Goal: Use online tool/utility: Utilize a website feature to perform a specific function

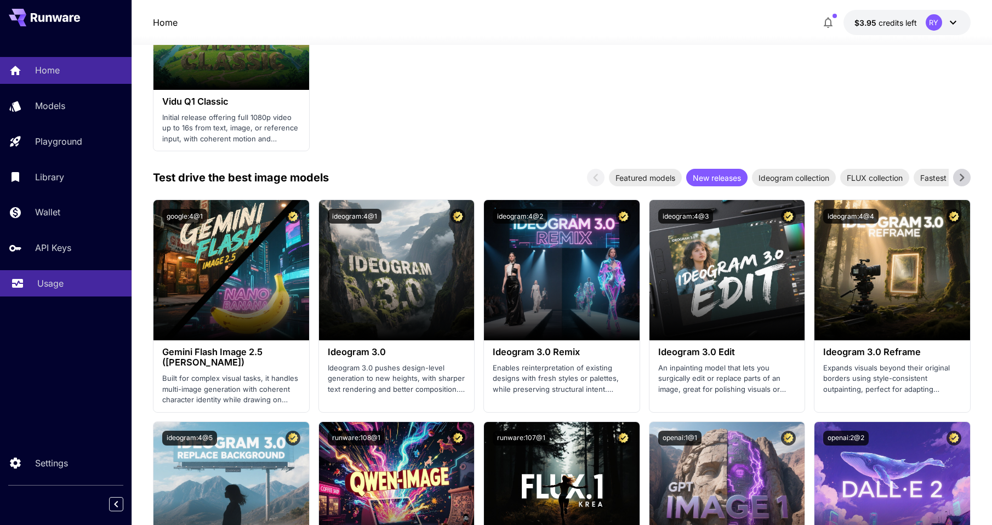
drag, startPoint x: 0, startPoint y: 0, endPoint x: 42, endPoint y: 285, distance: 288.2
click at [42, 285] on p "Usage" at bounding box center [50, 283] width 26 height 13
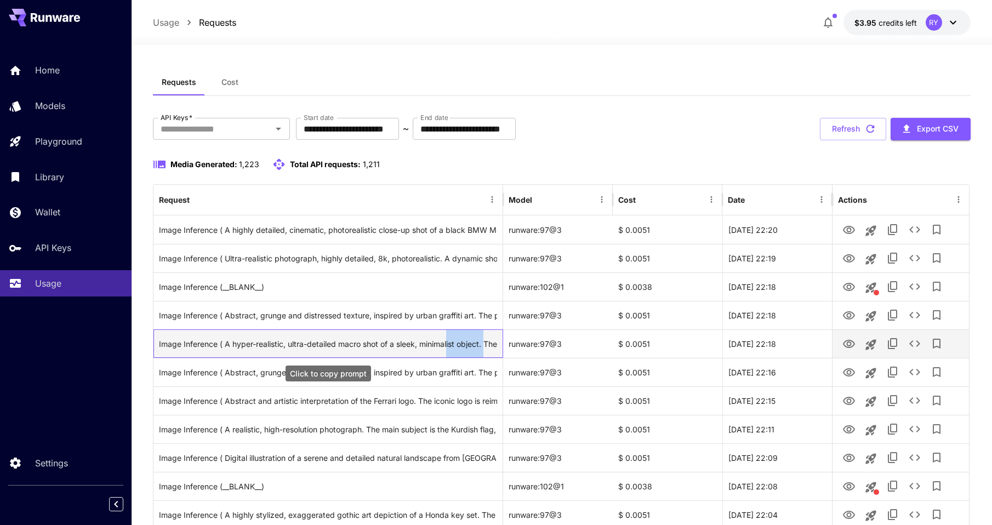
drag, startPoint x: 450, startPoint y: 342, endPoint x: 488, endPoint y: 341, distance: 38.4
click at [488, 341] on div "Image Inference ( A hyper-realistic, ultra-detailed macro shot of a sleek, mini…" at bounding box center [328, 344] width 338 height 28
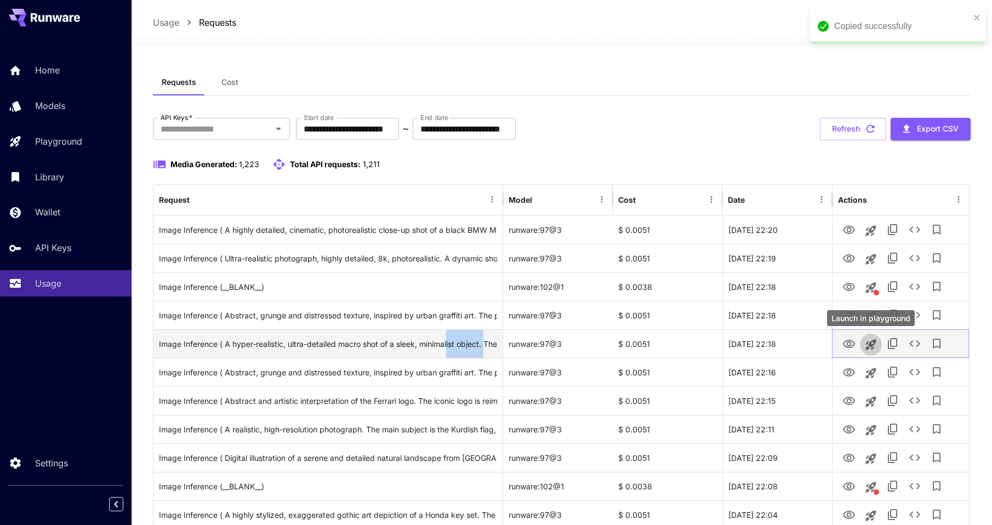
click at [874, 347] on icon "Launch in playground" at bounding box center [871, 344] width 13 height 13
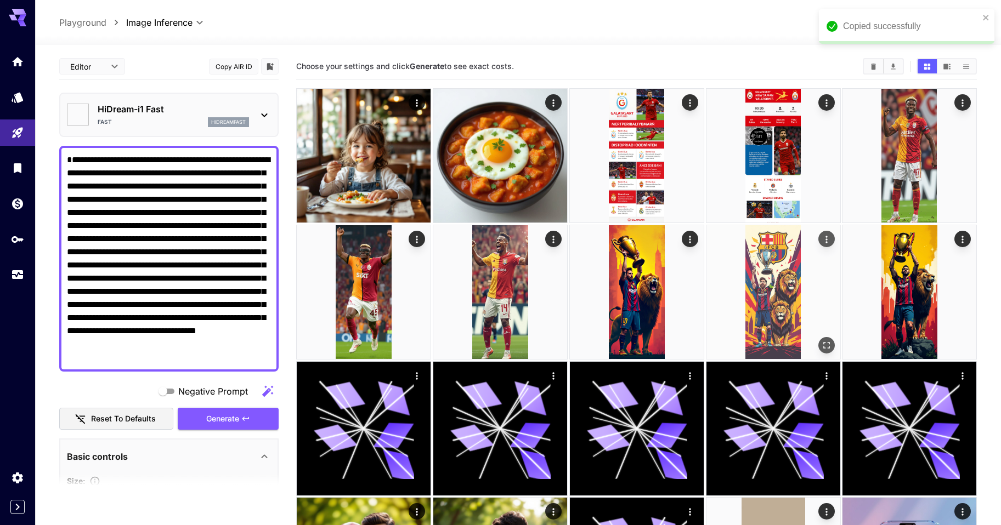
type textarea "**********"
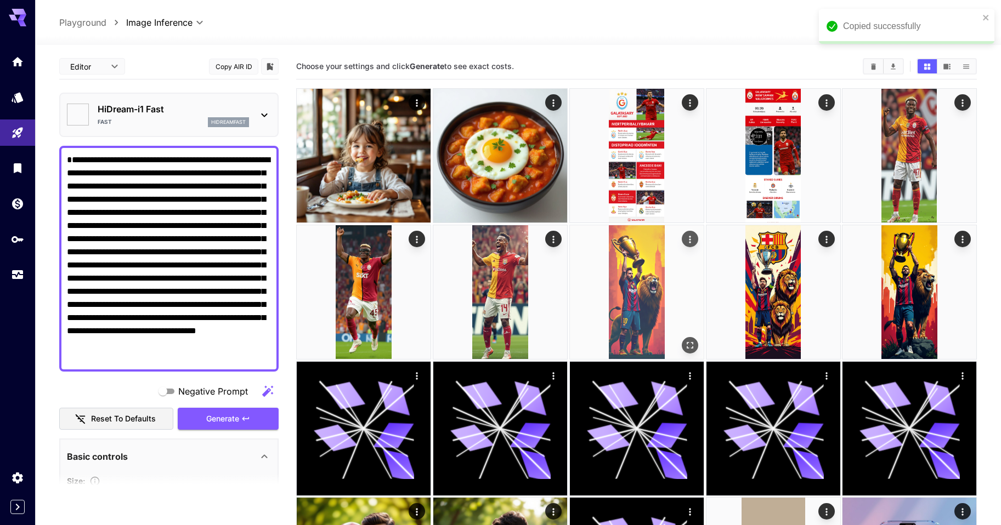
type input "*******"
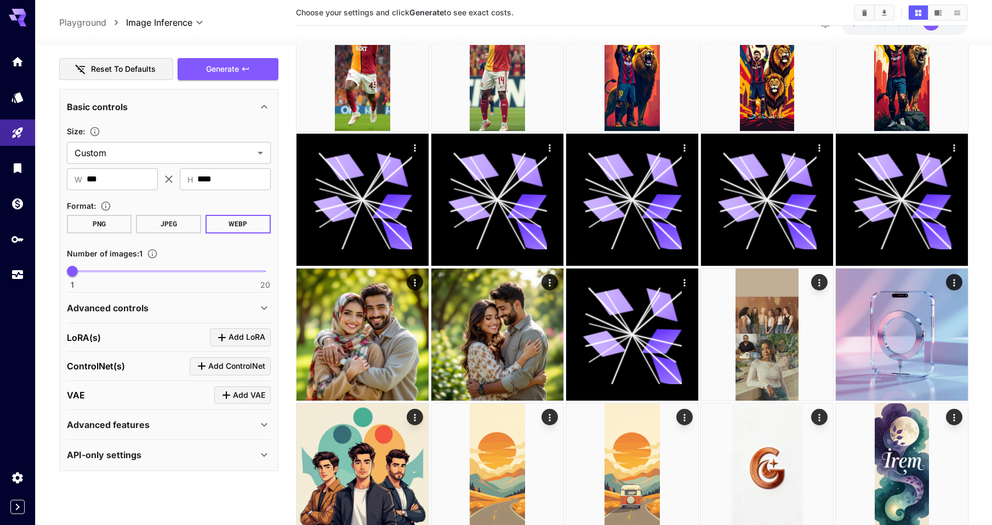
scroll to position [229, 0]
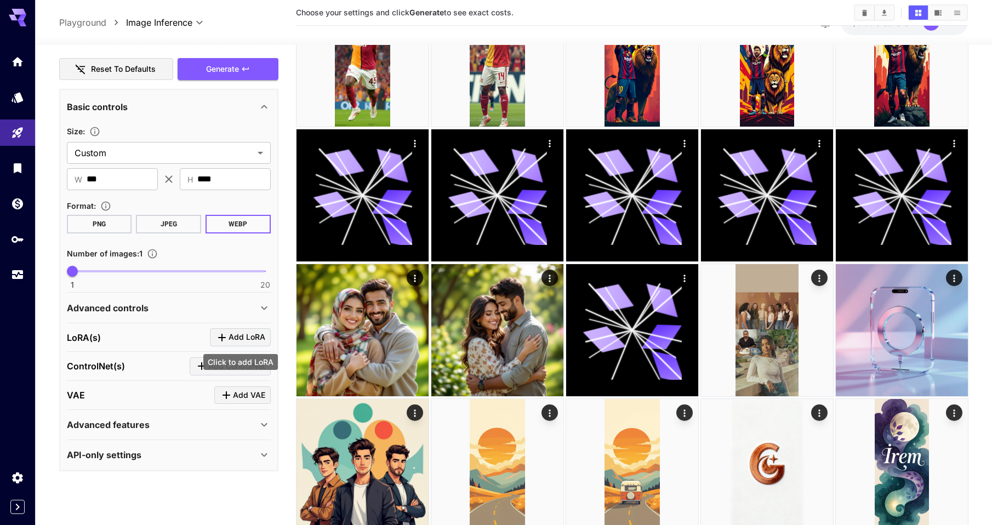
click at [251, 337] on span "Add LoRA" at bounding box center [247, 338] width 37 height 14
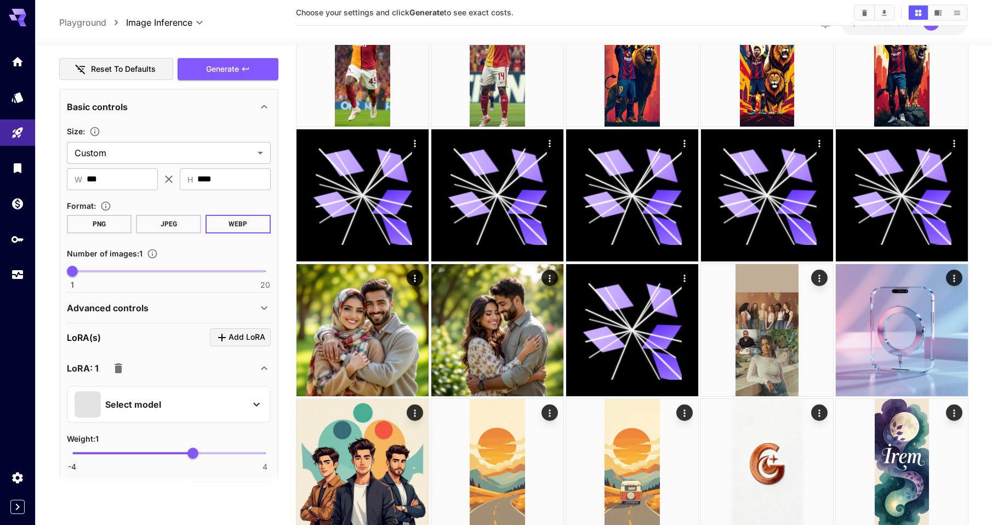
click at [252, 398] on div at bounding box center [256, 405] width 13 height 14
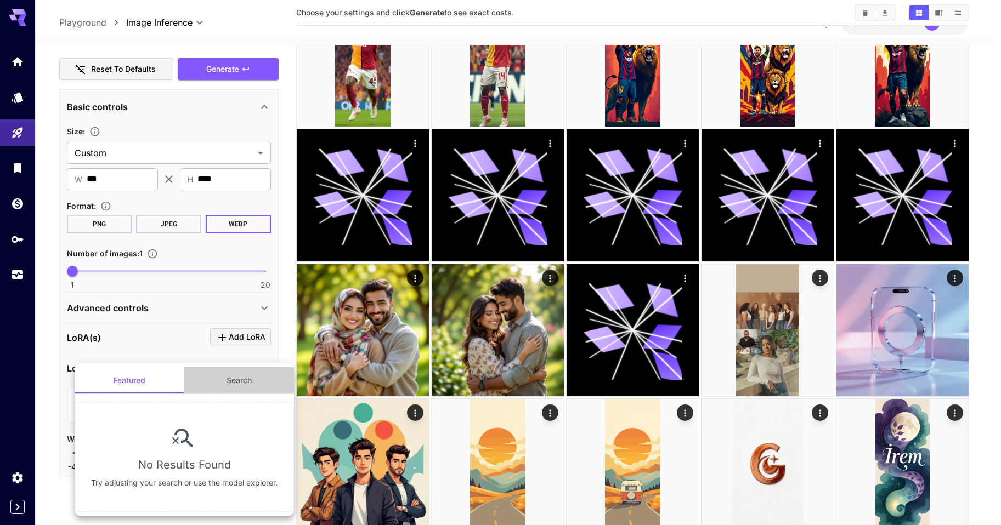
click at [240, 385] on button "Search" at bounding box center [239, 380] width 110 height 26
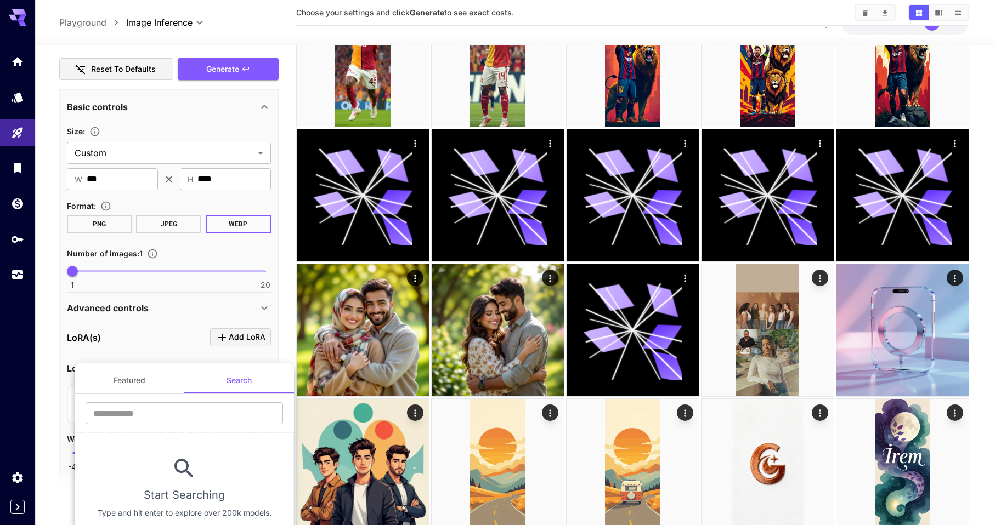
click at [173, 384] on button "Featured" at bounding box center [130, 380] width 110 height 26
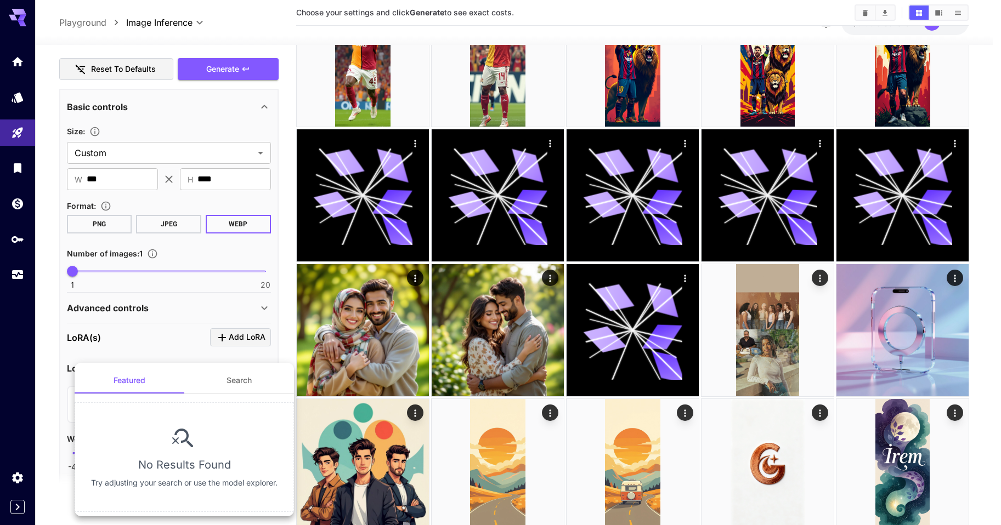
click at [287, 351] on div at bounding box center [500, 262] width 1001 height 525
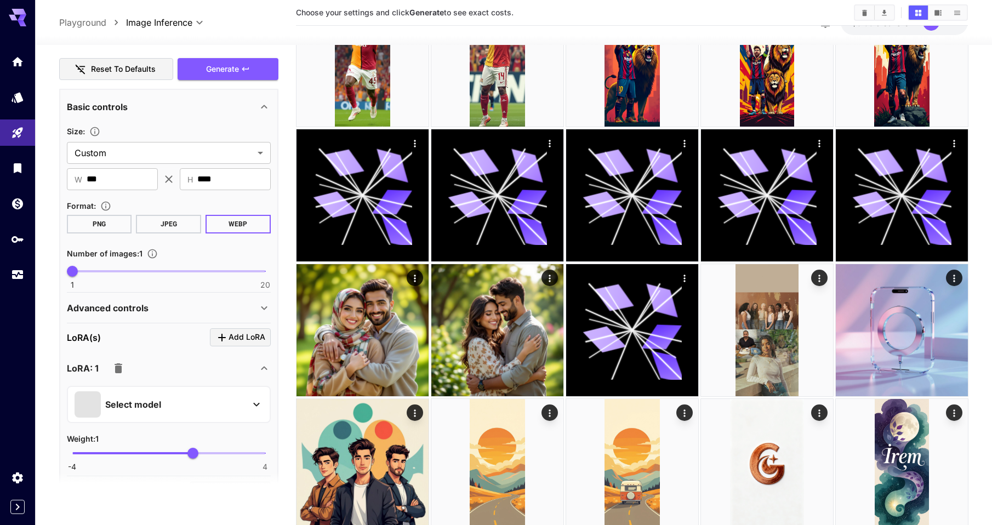
click at [164, 333] on div "LoRA(s) Add LoRA" at bounding box center [169, 337] width 204 height 18
click at [67, 337] on p "LoRA(s)" at bounding box center [84, 337] width 34 height 13
click at [121, 371] on icon "button" at bounding box center [119, 369] width 8 height 10
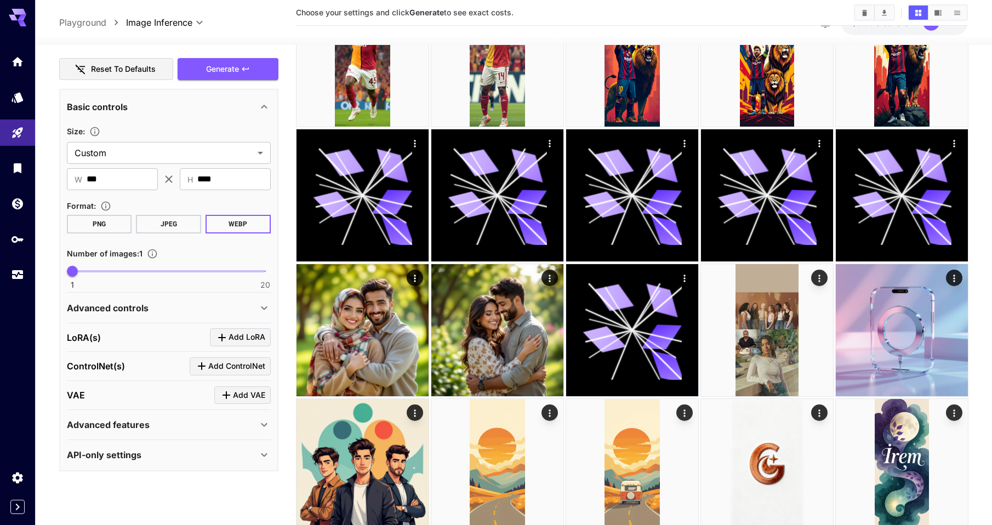
click at [183, 429] on div "Advanced features" at bounding box center [162, 424] width 191 height 13
click at [184, 423] on div "Advanced features" at bounding box center [162, 424] width 191 height 13
click at [177, 390] on div "VAE Add VAE" at bounding box center [169, 396] width 204 height 18
click at [106, 370] on p "ControlNet(s)" at bounding box center [96, 366] width 58 height 13
click at [200, 364] on icon "Click to add ControlNet" at bounding box center [201, 366] width 13 height 13
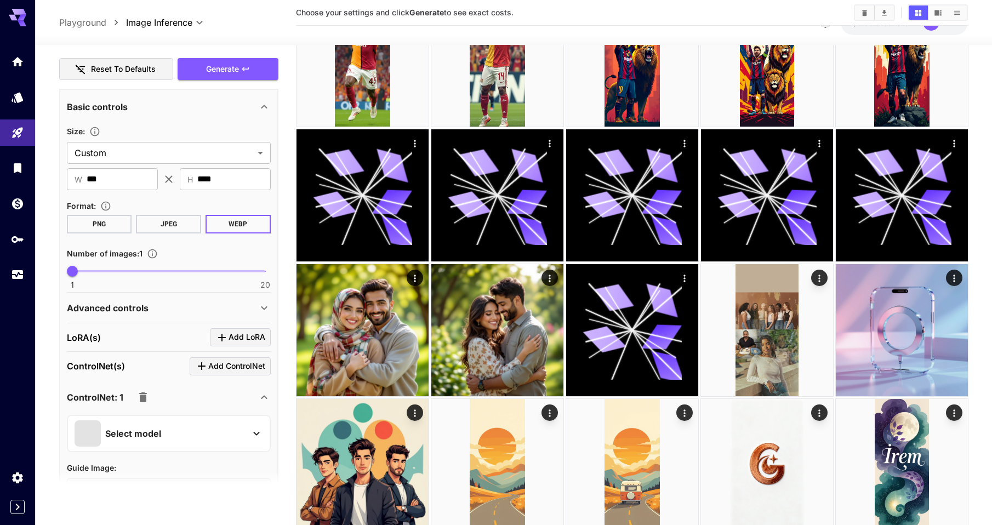
click at [145, 429] on p "Select model" at bounding box center [133, 433] width 56 height 13
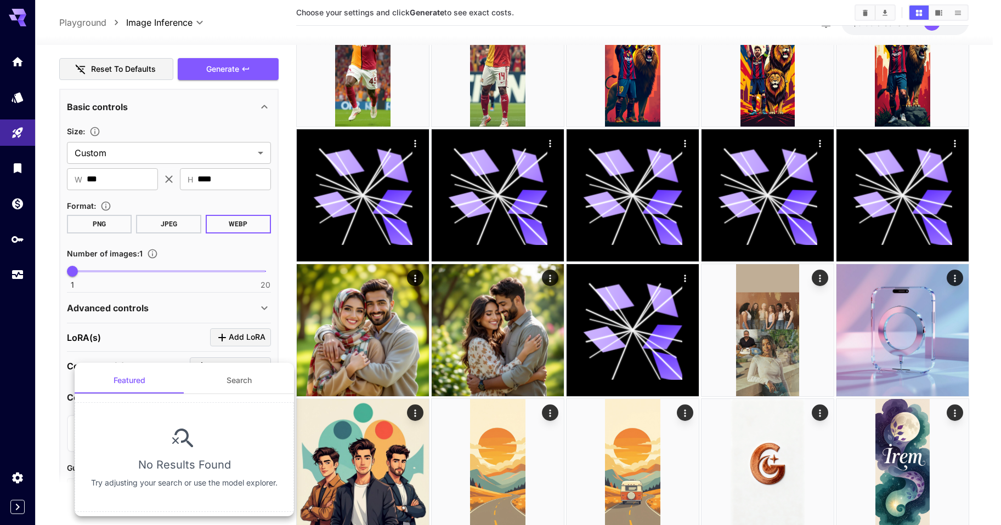
click at [292, 355] on div at bounding box center [500, 262] width 1001 height 525
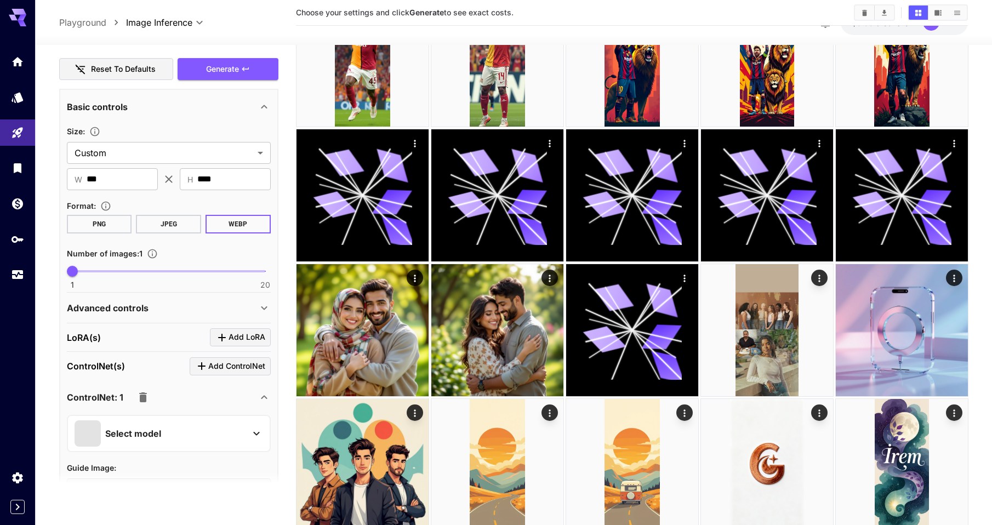
click at [145, 397] on icon "button" at bounding box center [143, 398] width 8 height 10
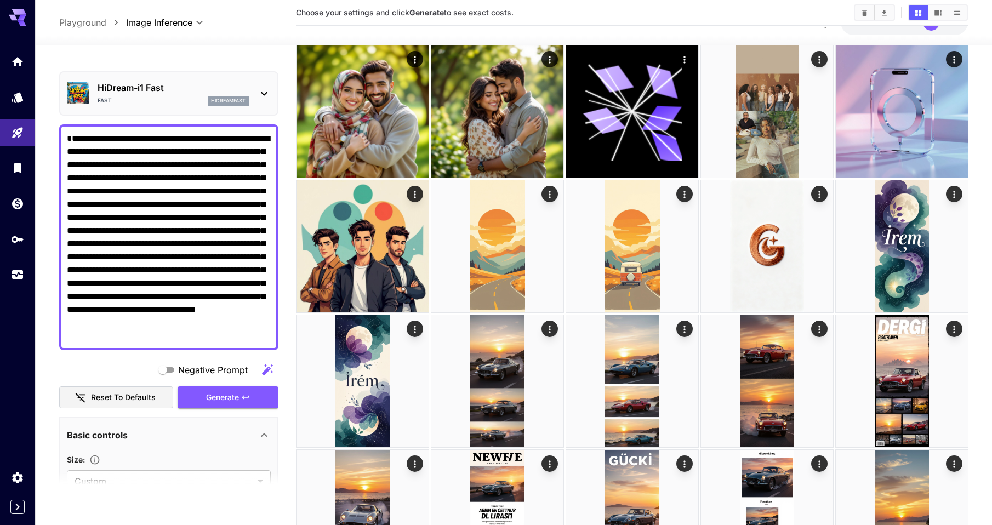
scroll to position [0, 0]
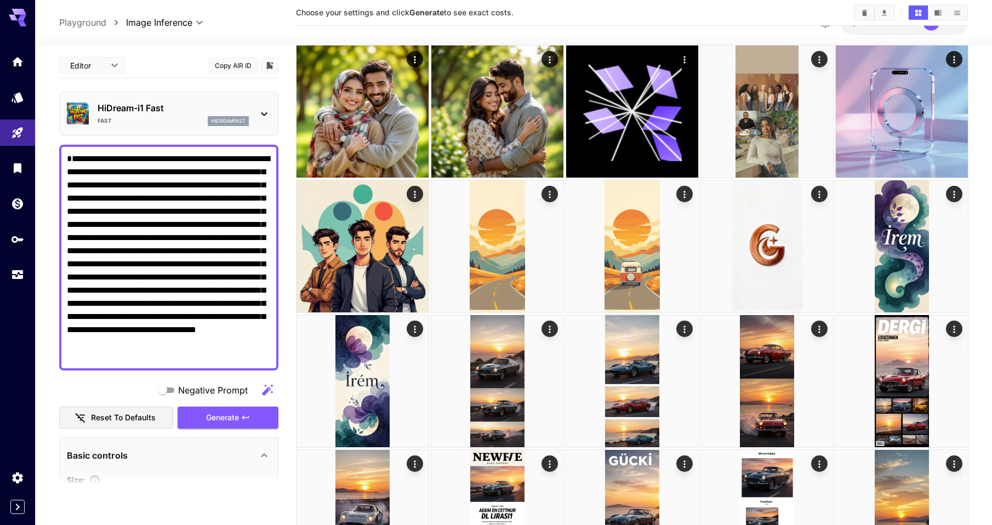
click at [258, 114] on icon at bounding box center [264, 113] width 13 height 13
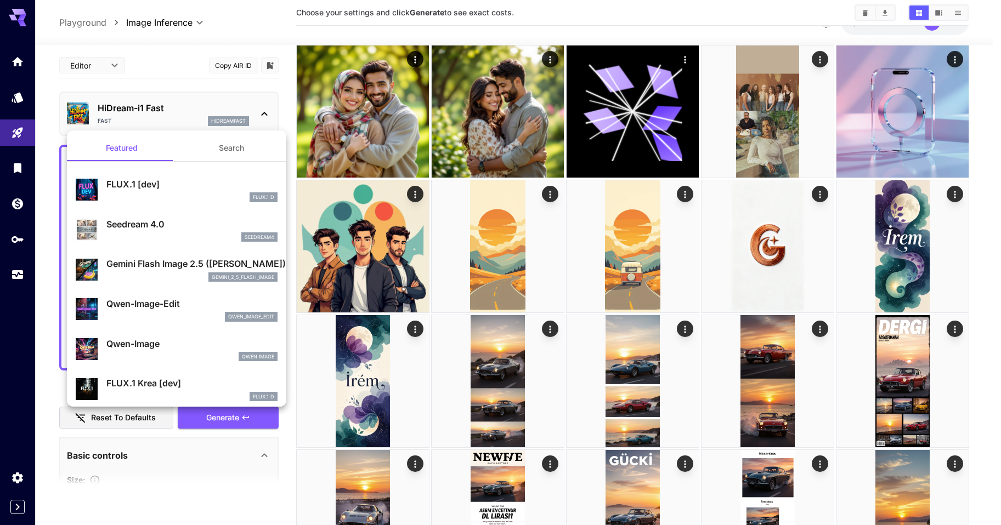
click at [258, 114] on div at bounding box center [500, 262] width 1001 height 525
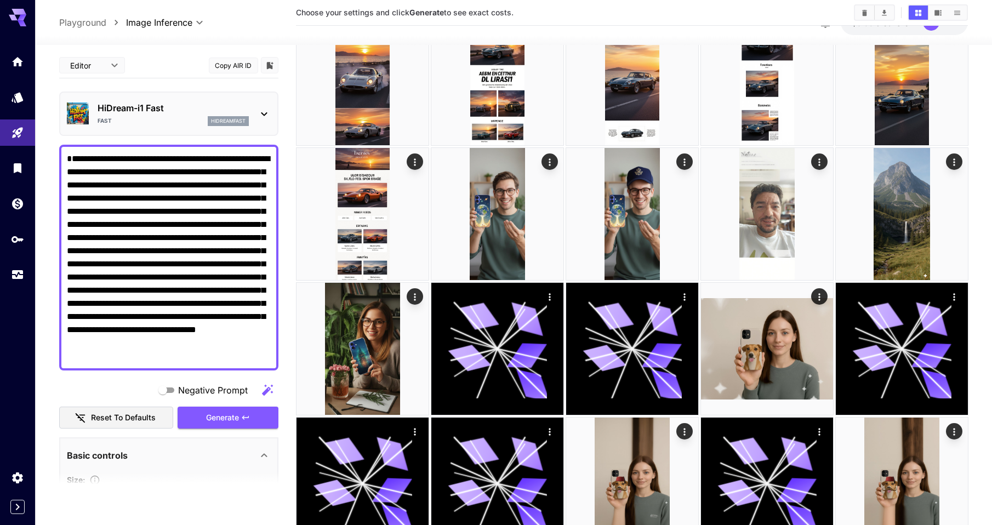
scroll to position [884, 0]
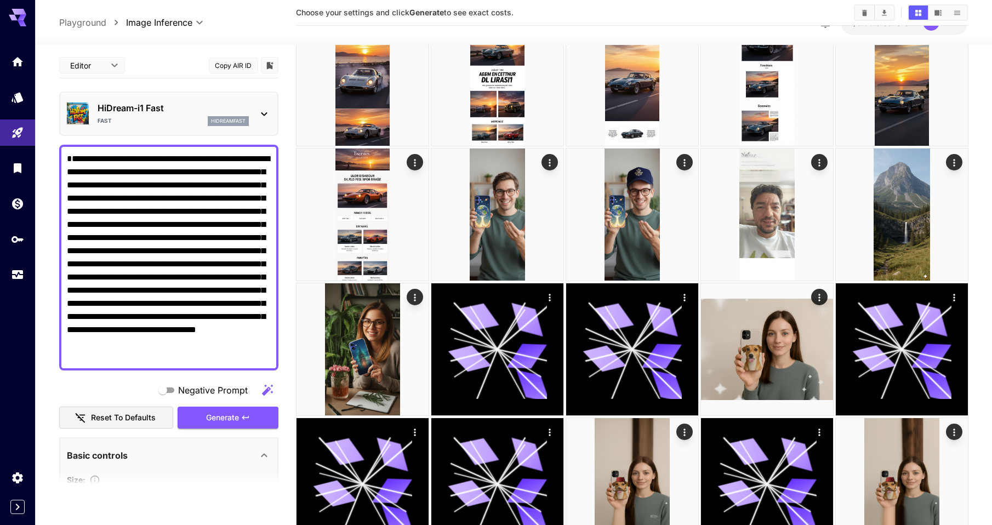
drag, startPoint x: 381, startPoint y: 225, endPoint x: 374, endPoint y: 223, distance: 7.1
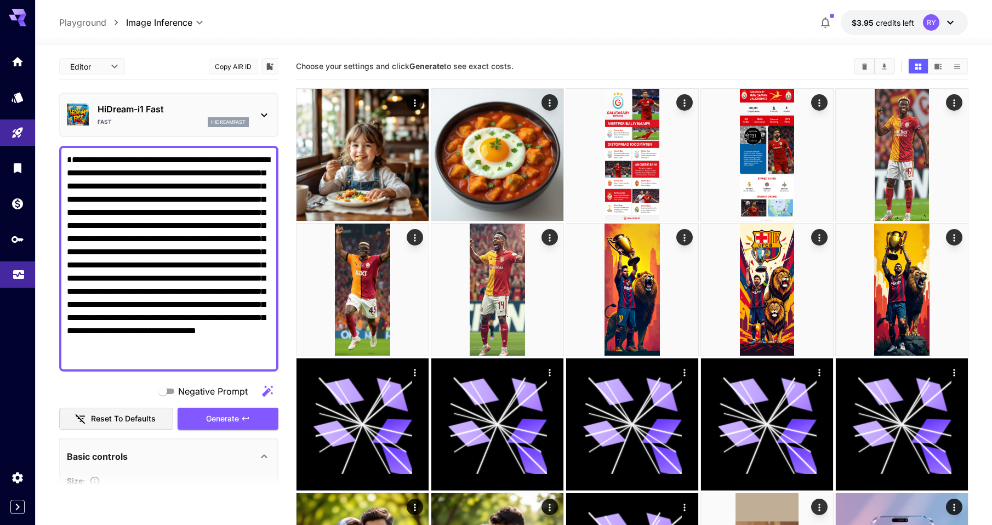
click at [12, 279] on icon "Usage" at bounding box center [18, 272] width 13 height 13
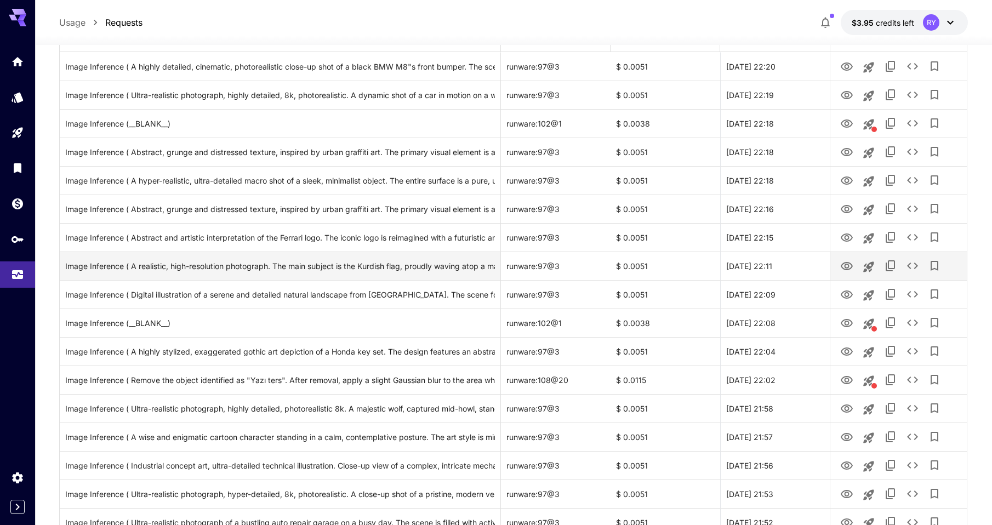
scroll to position [164, 0]
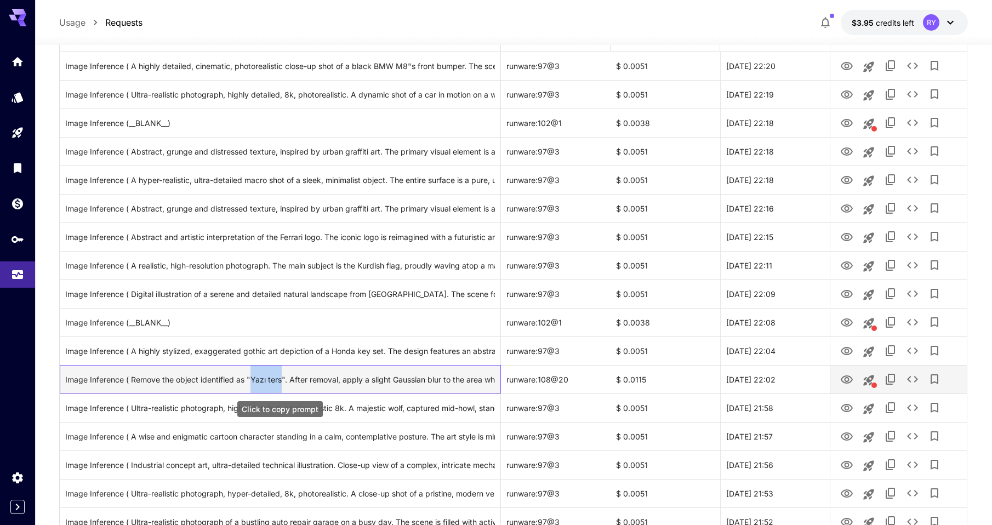
drag, startPoint x: 252, startPoint y: 378, endPoint x: 281, endPoint y: 379, distance: 29.6
click at [281, 379] on div "Image Inference ( Remove the object identified as "Yazı ters". After removal, a…" at bounding box center [280, 380] width 430 height 28
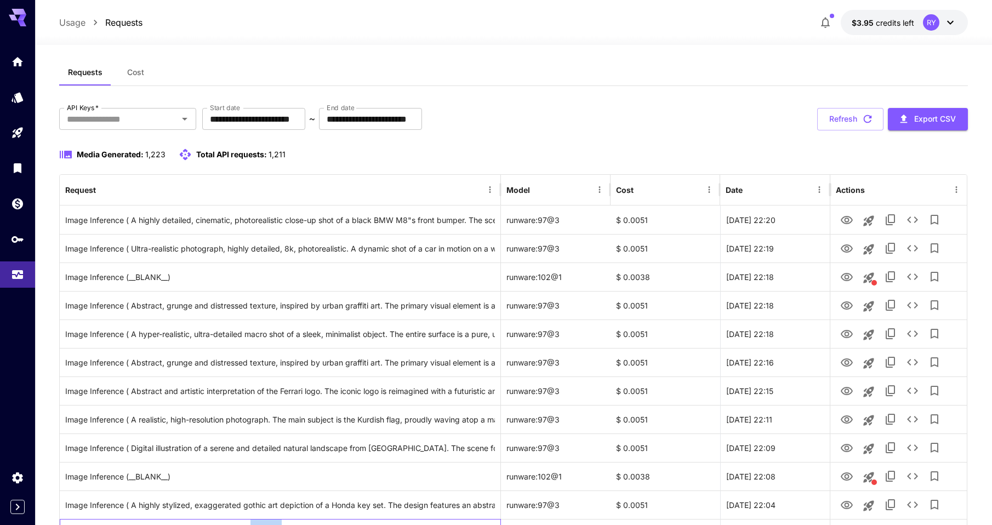
scroll to position [0, 0]
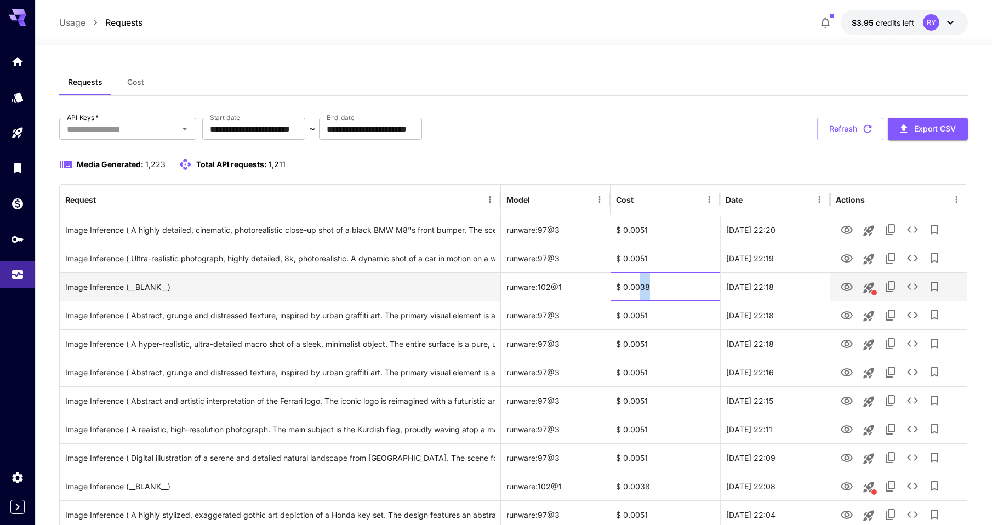
drag, startPoint x: 650, startPoint y: 284, endPoint x: 640, endPoint y: 284, distance: 9.9
click at [640, 284] on div "$ 0.0038" at bounding box center [666, 287] width 110 height 29
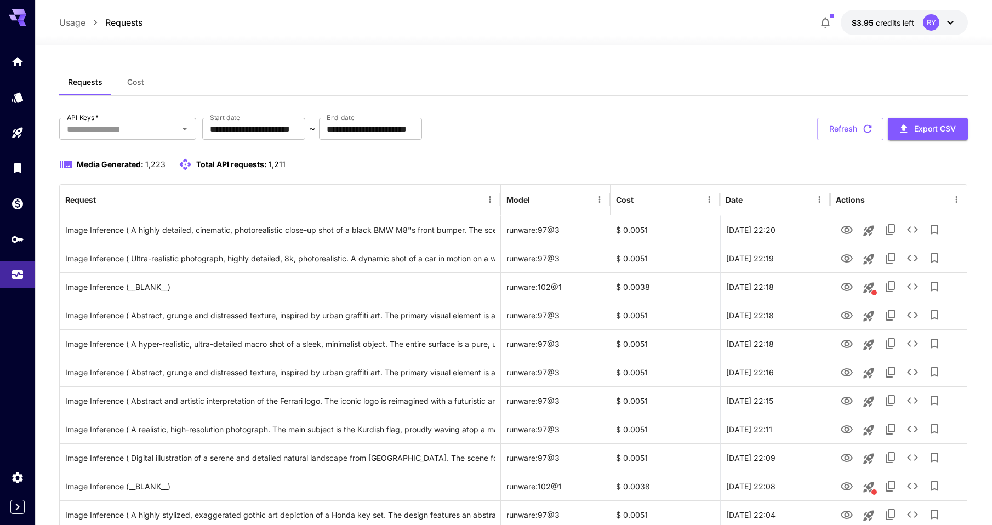
drag, startPoint x: 640, startPoint y: 284, endPoint x: 649, endPoint y: 158, distance: 125.9
click at [649, 159] on div "Media Generated: 1,223 Total API requests: 1,211" at bounding box center [514, 164] width 910 height 13
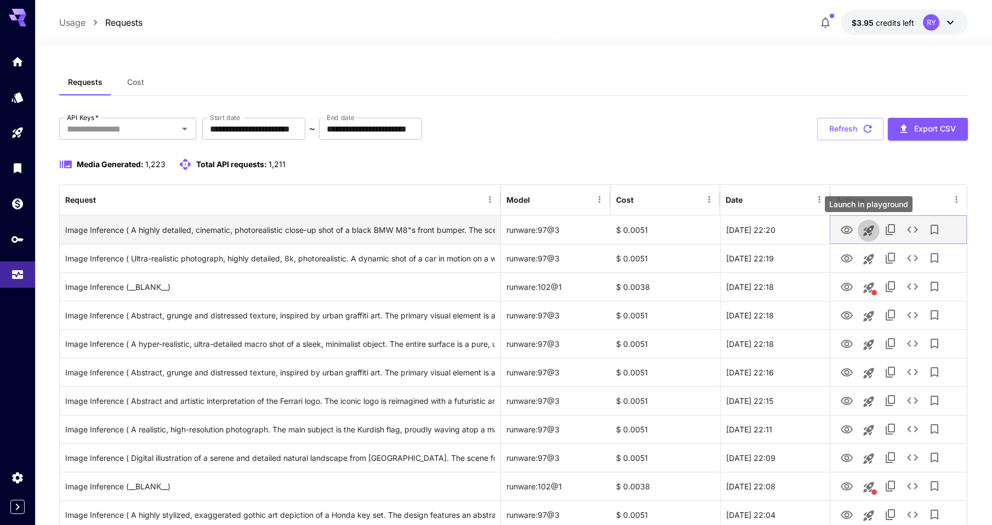
click at [872, 231] on icon "Launch in playground" at bounding box center [869, 230] width 10 height 10
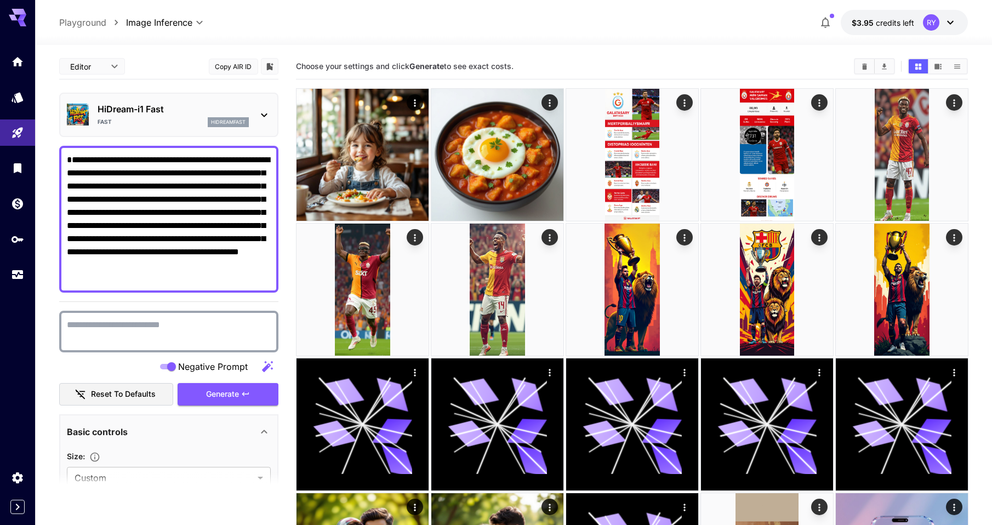
scroll to position [109, 0]
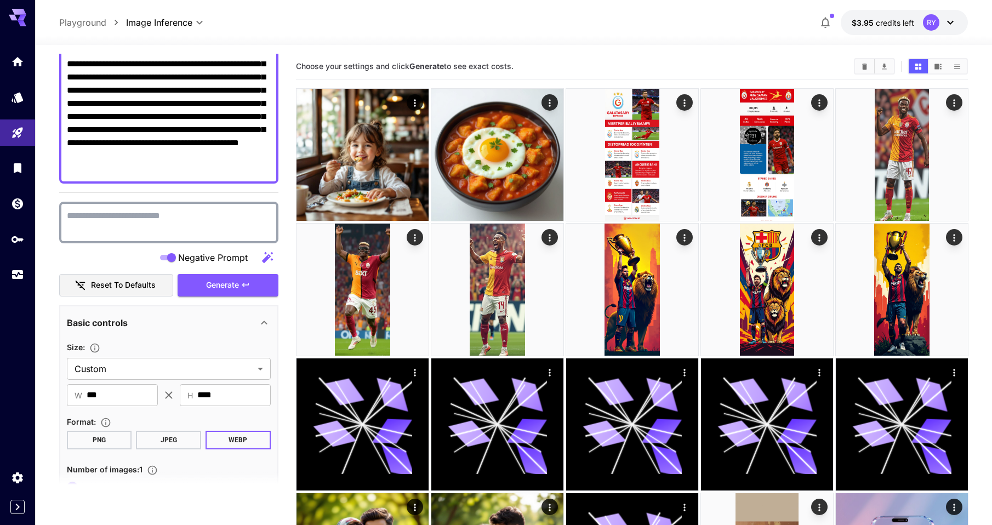
click at [151, 212] on textarea "Negative Prompt" at bounding box center [169, 222] width 204 height 26
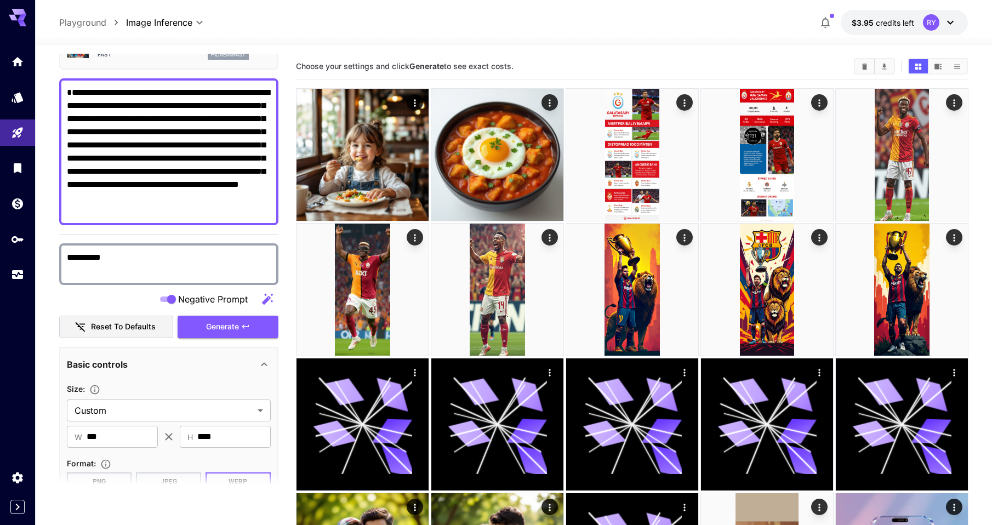
scroll to position [0, 0]
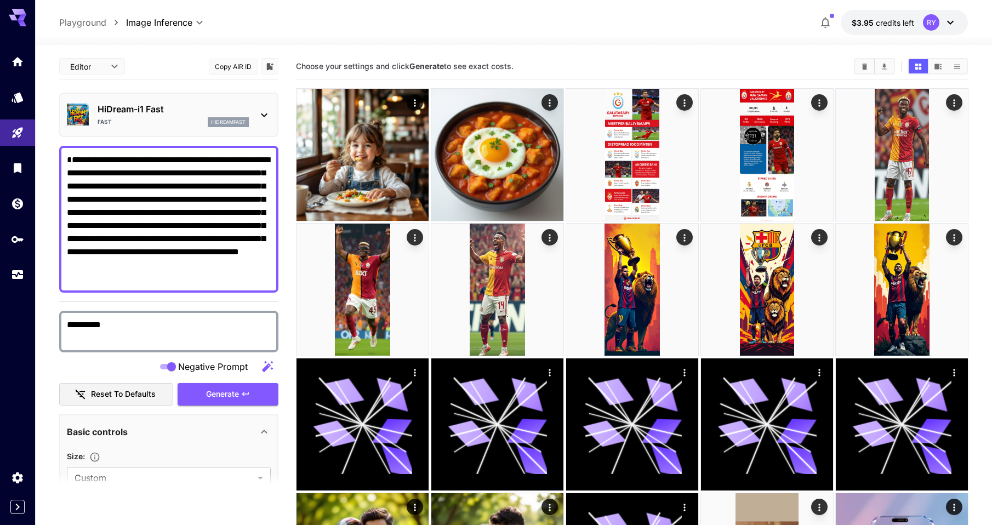
type textarea "**********"
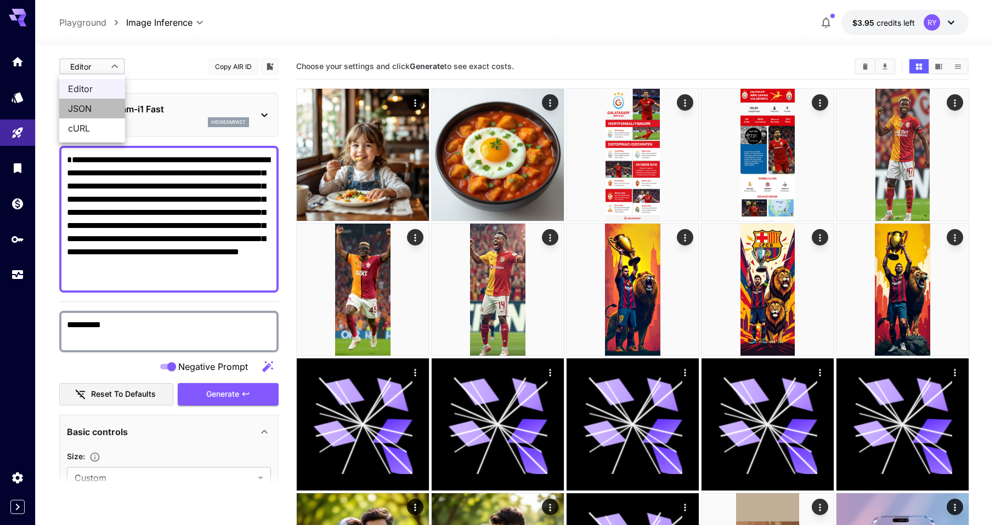
click at [92, 110] on span "JSON" at bounding box center [92, 108] width 48 height 13
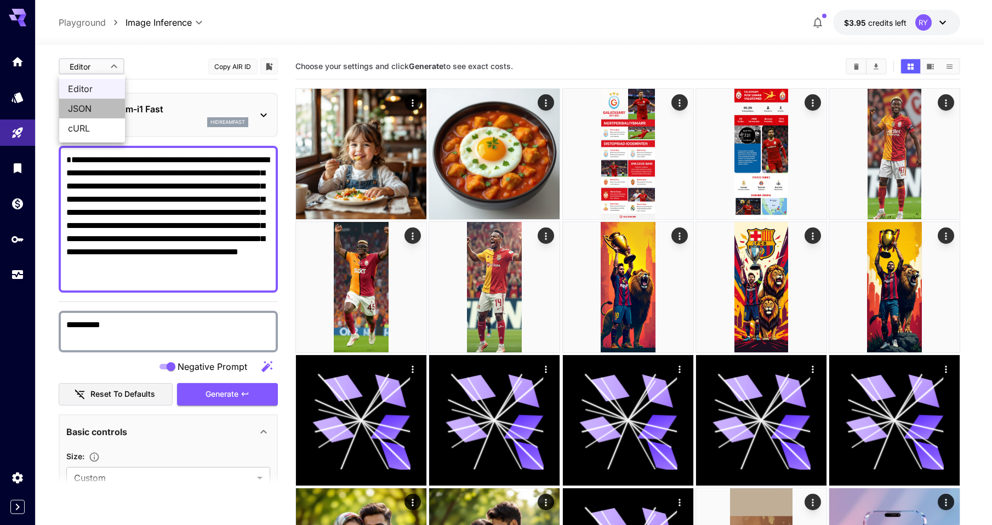
type input "****"
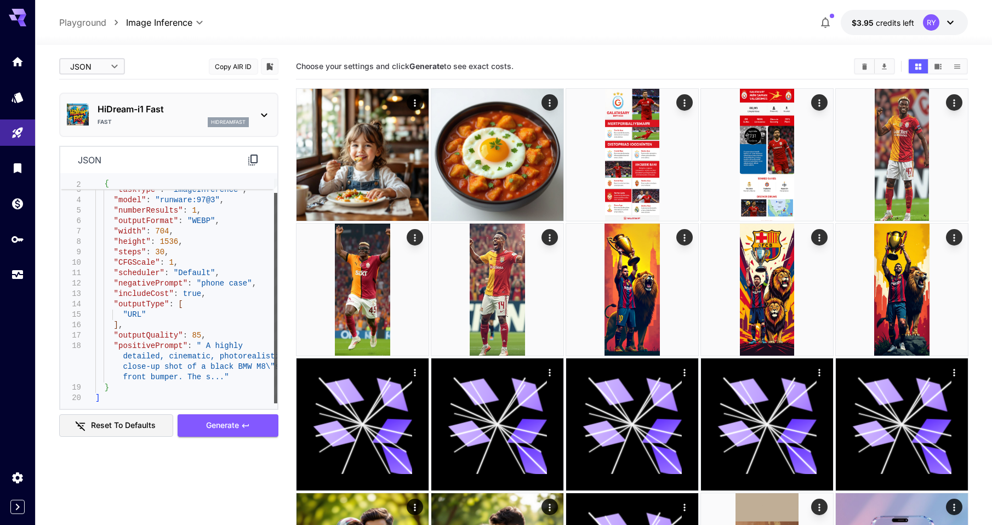
click at [274, 369] on div at bounding box center [275, 298] width 3 height 211
type textarea "**********"
drag, startPoint x: 112, startPoint y: 282, endPoint x: 112, endPoint y: 293, distance: 11.0
click at [112, 293] on div "{ "taskType" : "imageInference" , "model" : "runware:97@3" , "numberResults" : …" at bounding box center [186, 284] width 182 height 240
